Goal: Find contact information: Find contact information

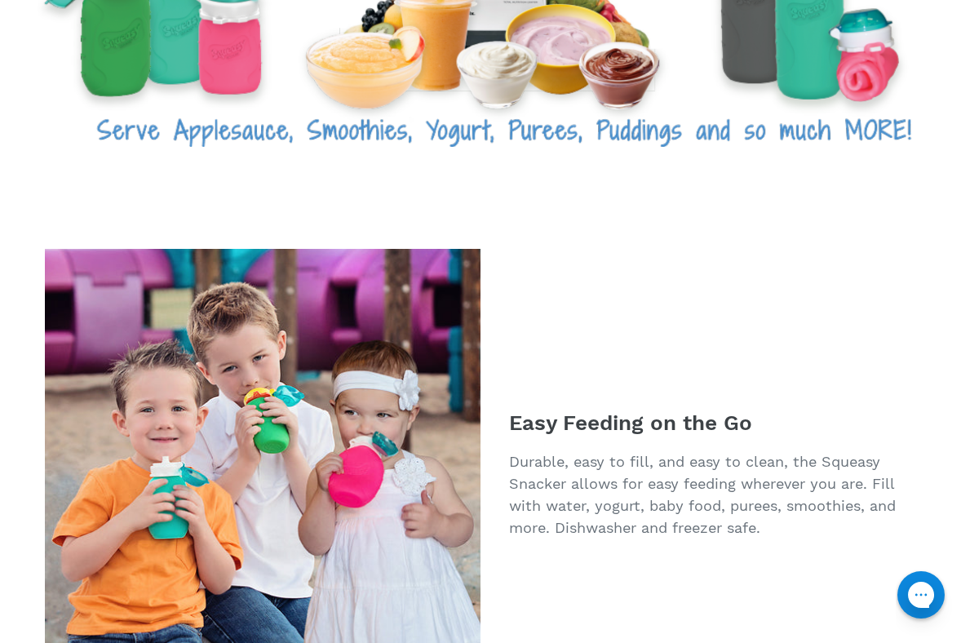
scroll to position [3006, 0]
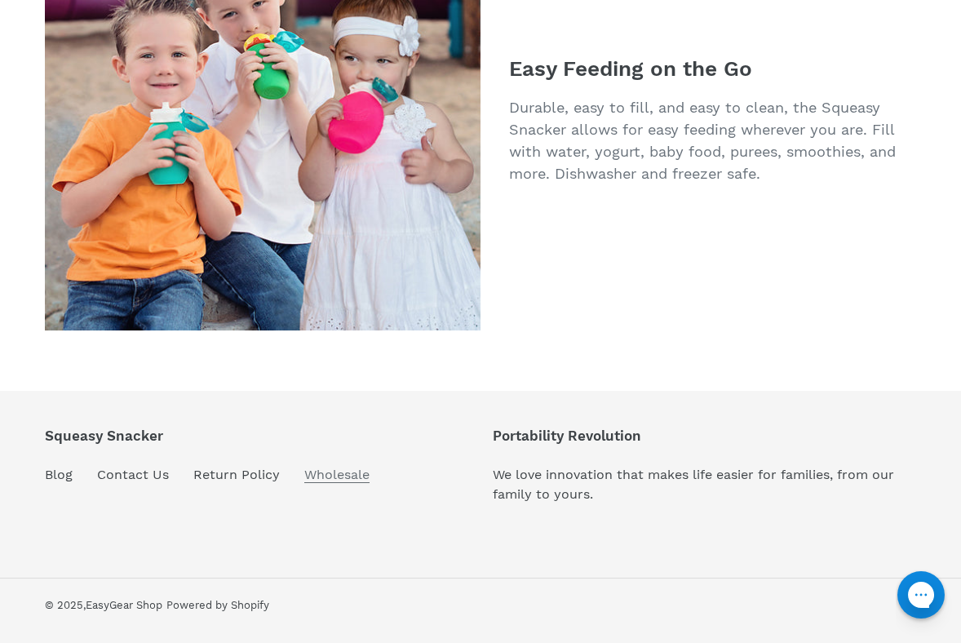
click at [326, 471] on link "Wholesale" at bounding box center [336, 475] width 65 height 16
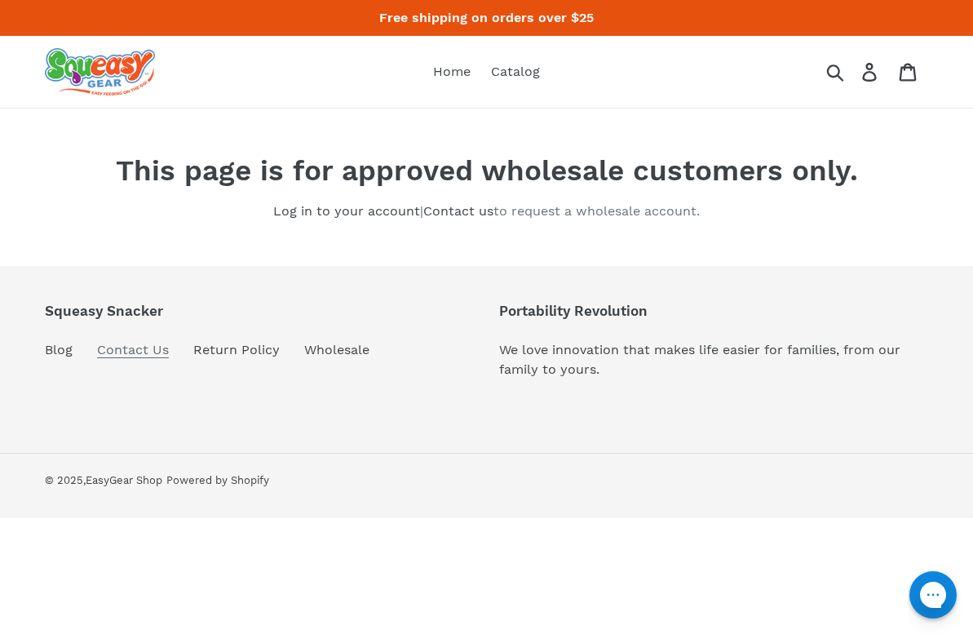
click at [137, 351] on link "Contact Us" at bounding box center [133, 350] width 72 height 16
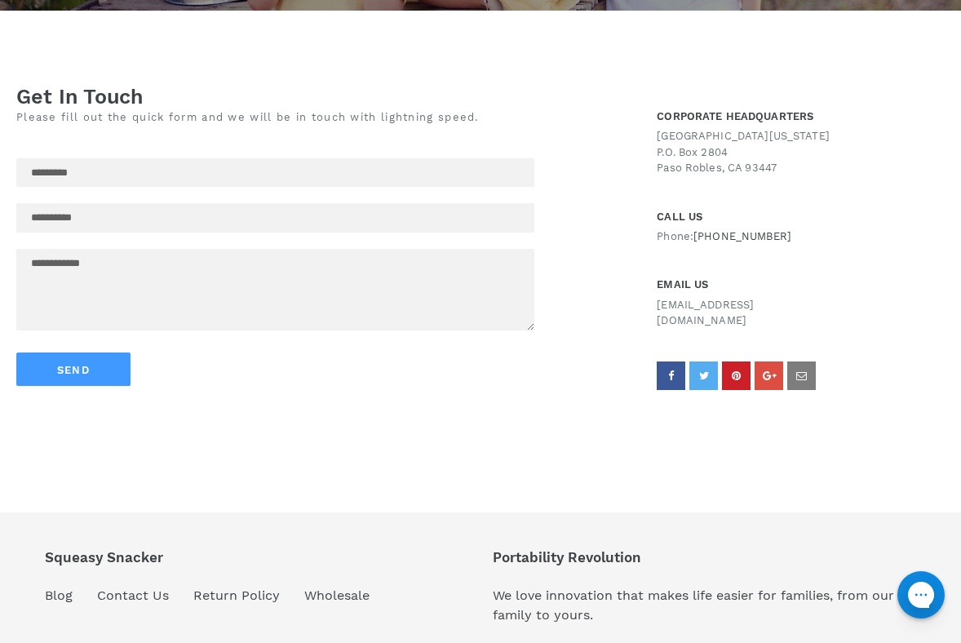
click at [735, 304] on p "support@easygear.com" at bounding box center [729, 313] width 145 height 32
copy p "support@easygear.com"
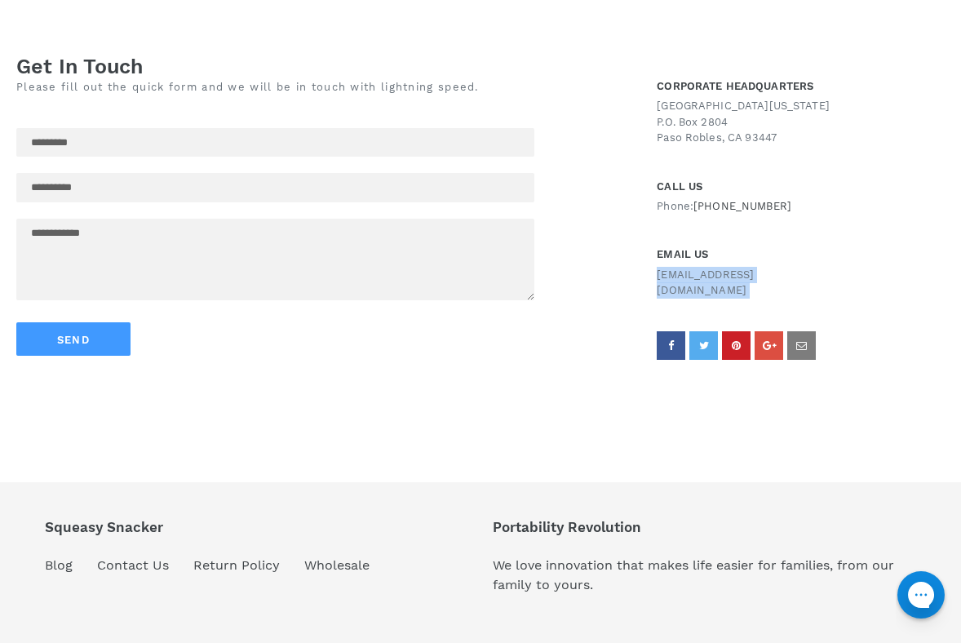
scroll to position [486, 0]
click at [527, 386] on div "Get In Touch Please fill out the quick form and we will be in touch with lightn…" at bounding box center [480, 208] width 961 height 457
